Goal: Transaction & Acquisition: Purchase product/service

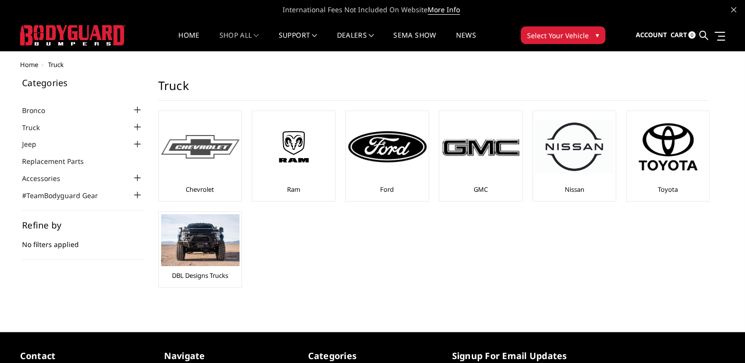
click at [194, 154] on img at bounding box center [200, 147] width 78 height 24
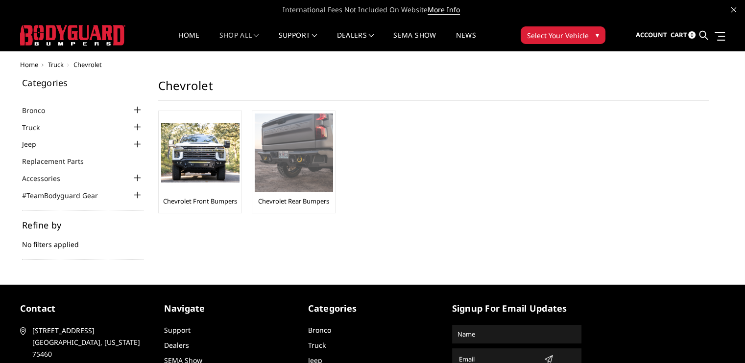
click at [297, 158] on img at bounding box center [294, 153] width 78 height 78
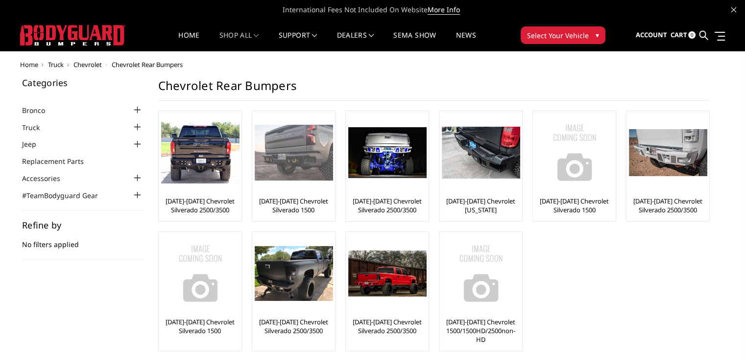
click at [303, 146] on img at bounding box center [294, 153] width 78 height 56
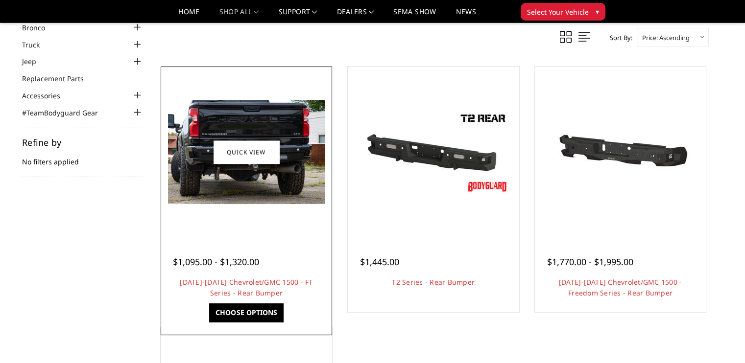
scroll to position [49, 0]
